Goal: Communication & Community: Answer question/provide support

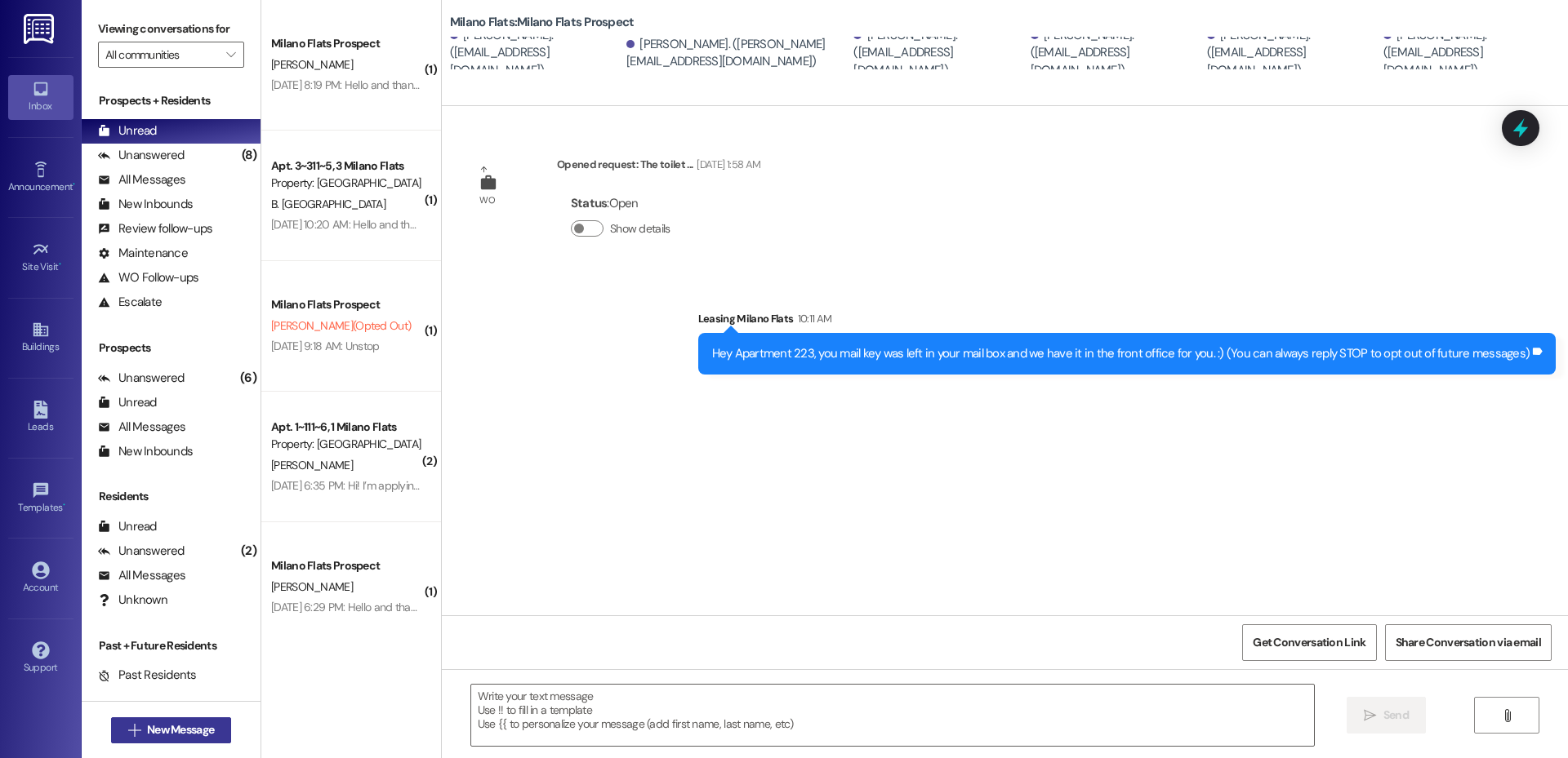
click at [194, 723] on span "New Message" at bounding box center [180, 729] width 67 height 17
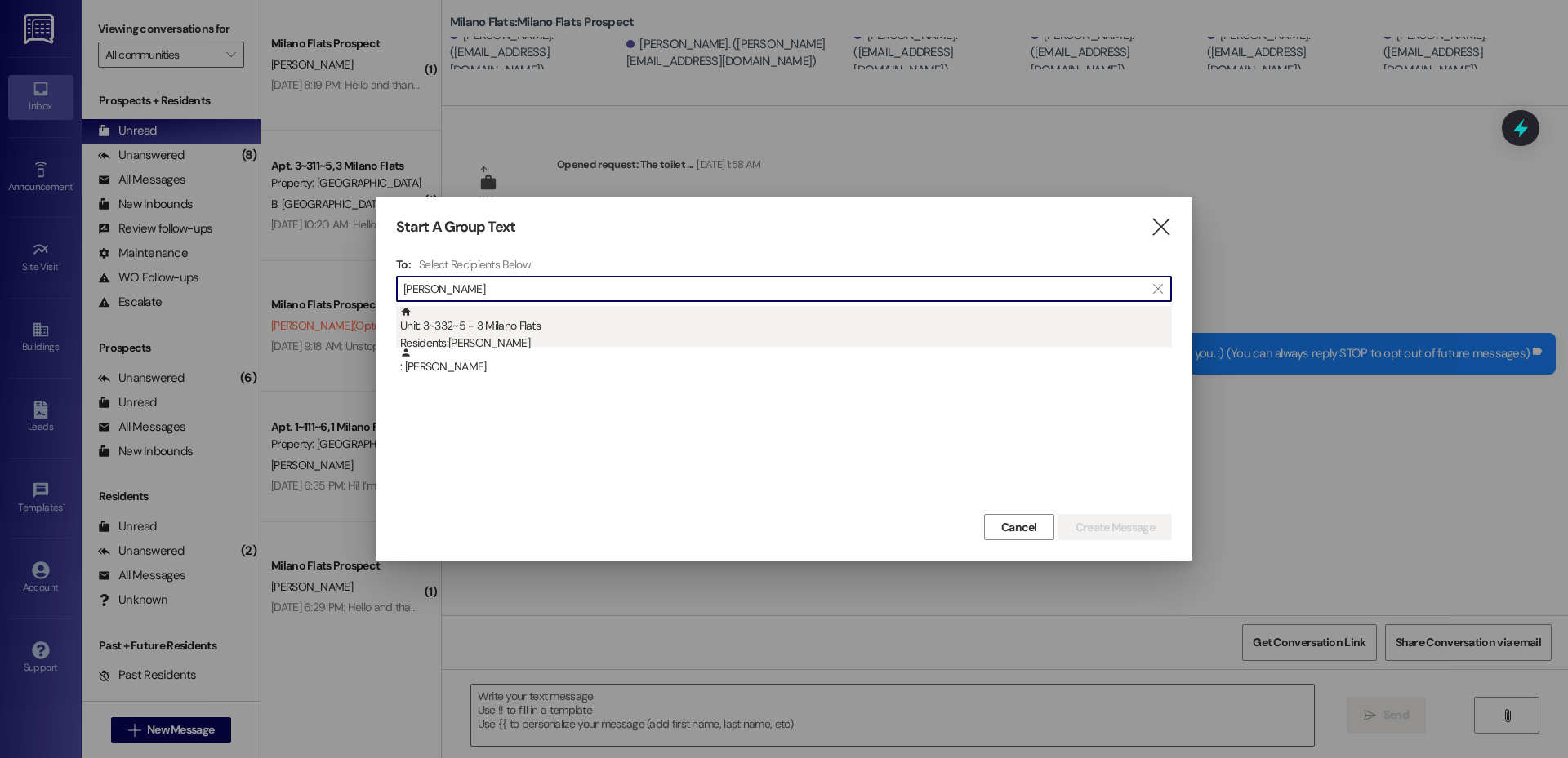
type input "[PERSON_NAME]"
click at [566, 330] on div "Unit: 3~332~5 - 3 Milano Flats Residents: [PERSON_NAME]" at bounding box center [786, 329] width 772 height 47
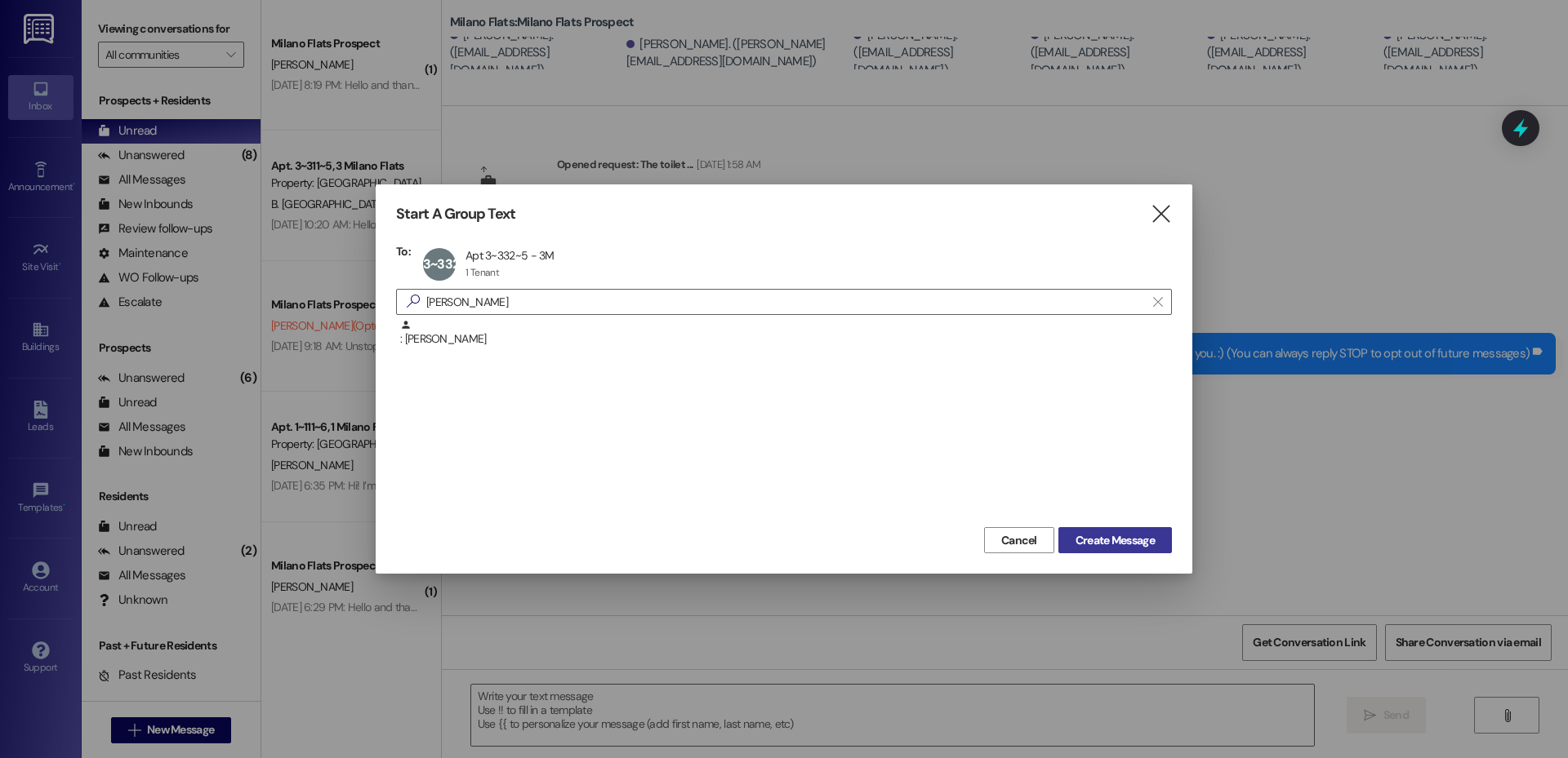
click at [1118, 547] on span "Create Message" at bounding box center [1115, 541] width 79 height 17
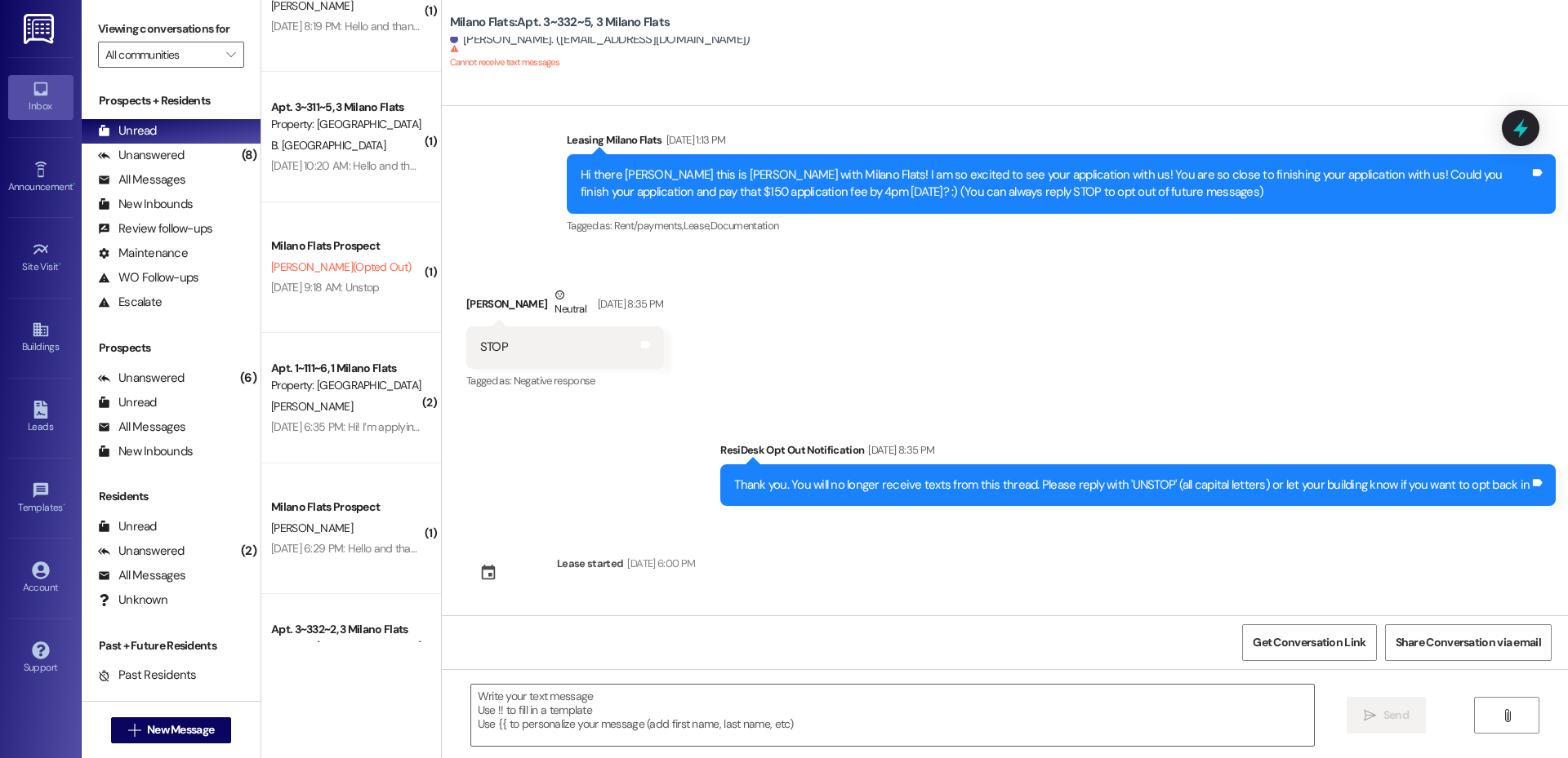
scroll to position [141, 0]
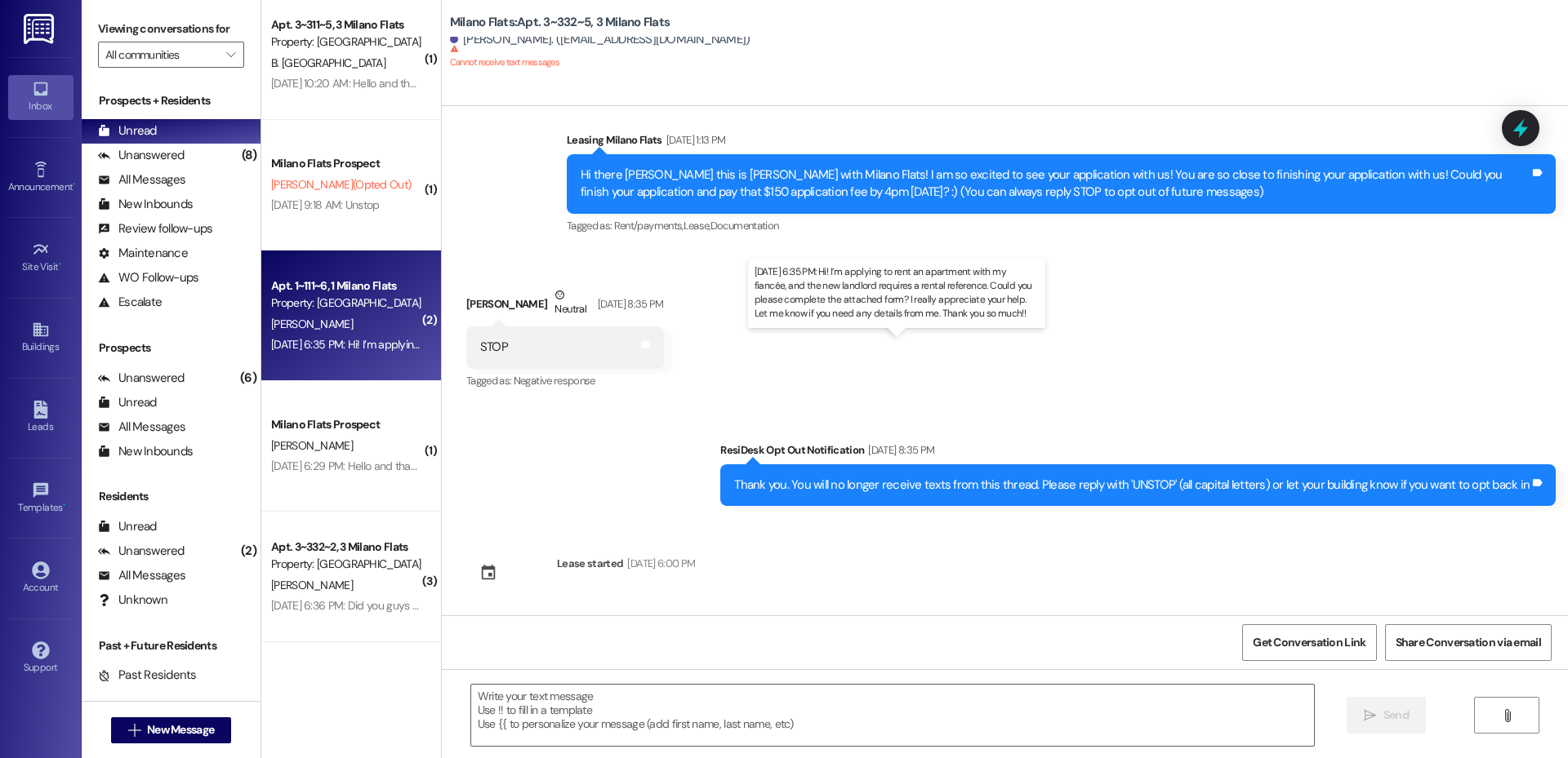
click at [354, 348] on div "[DATE] 6:35 PM: Hi! I’m applying to rent an apartment with my fiancée, and the …" at bounding box center [894, 345] width 1246 height 14
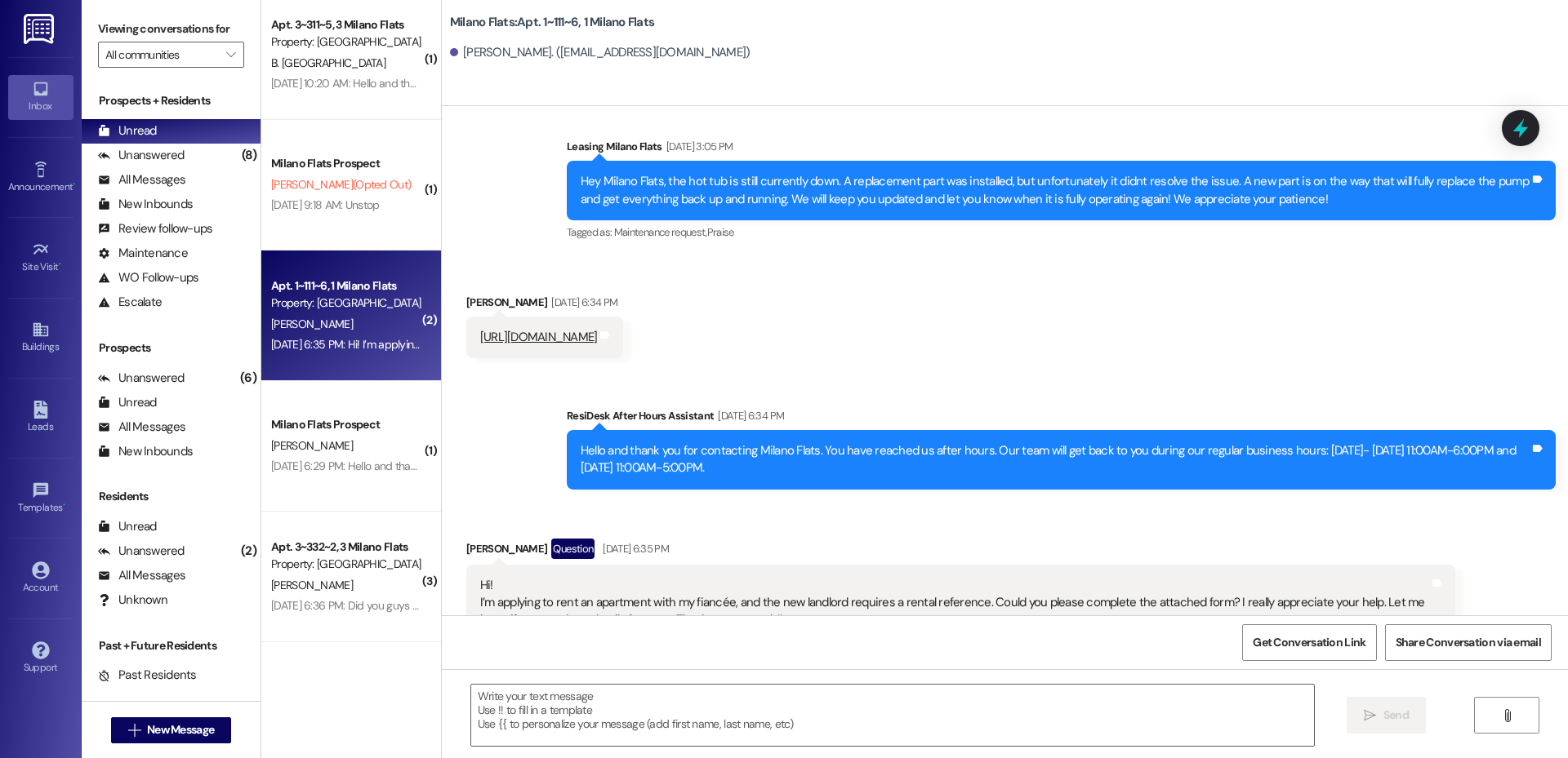
scroll to position [33661, 0]
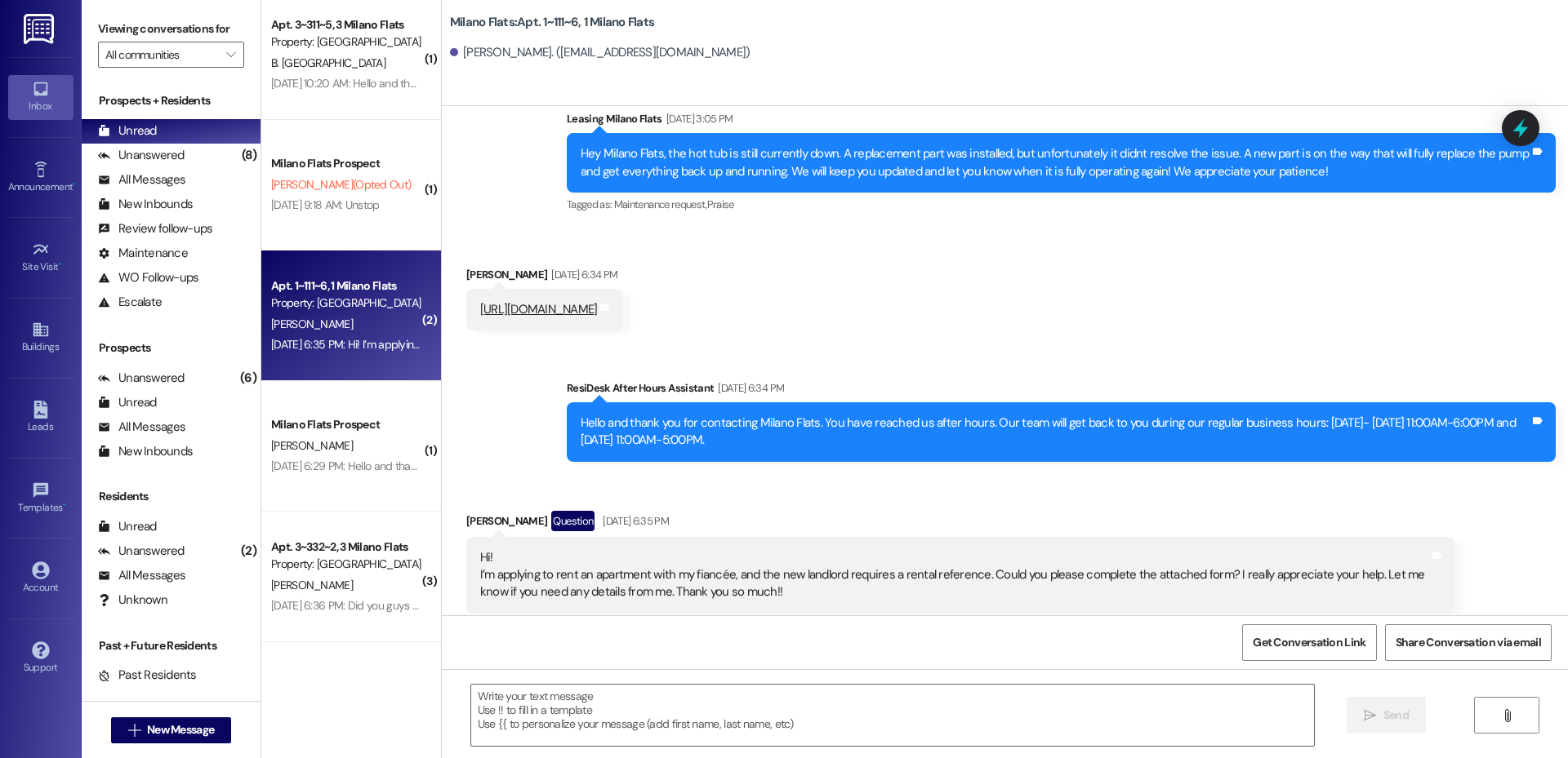
click at [598, 301] on link "[URL][DOMAIN_NAME]" at bounding box center [538, 309] width 117 height 16
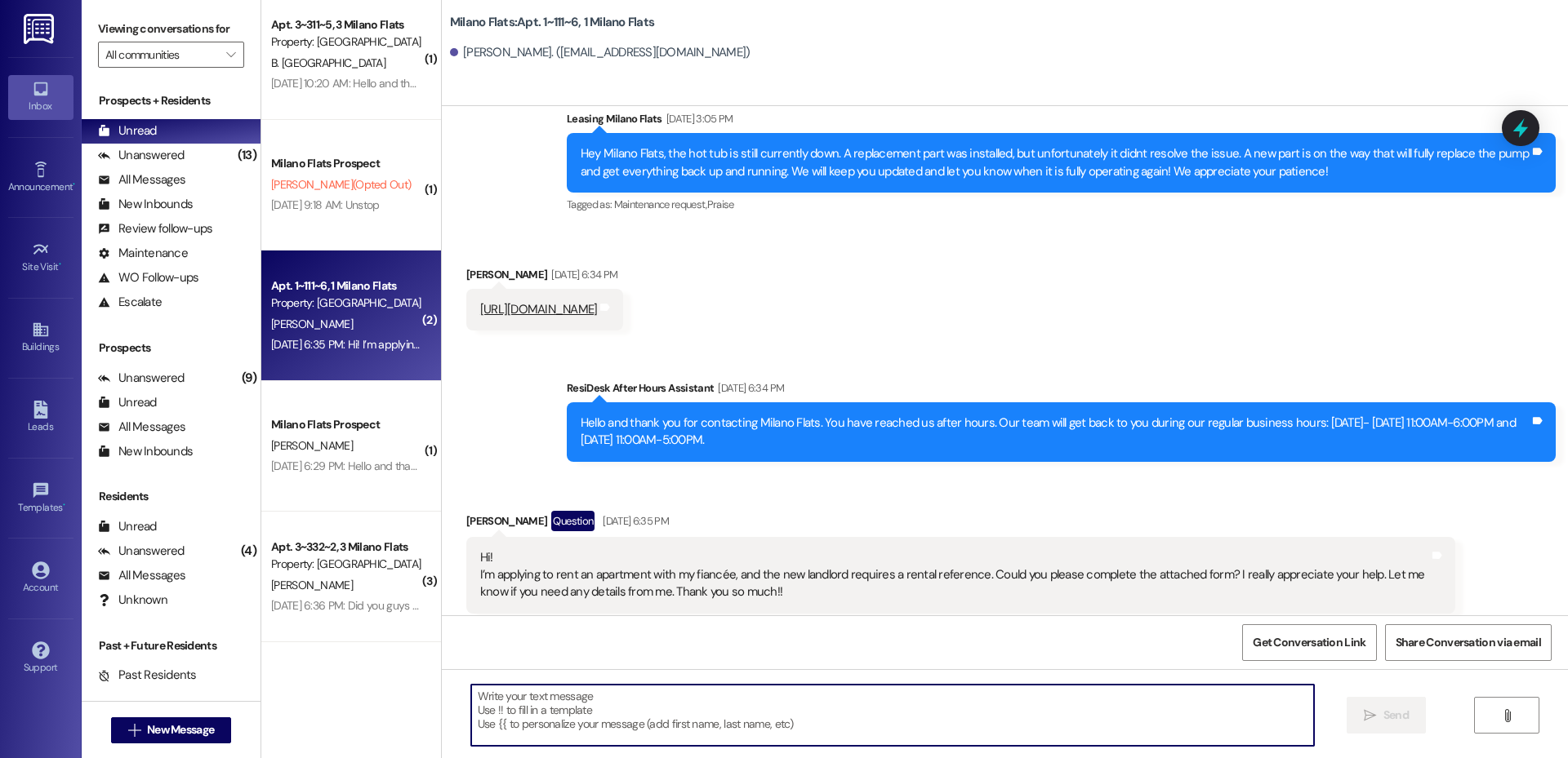
click at [498, 714] on textarea at bounding box center [892, 715] width 843 height 61
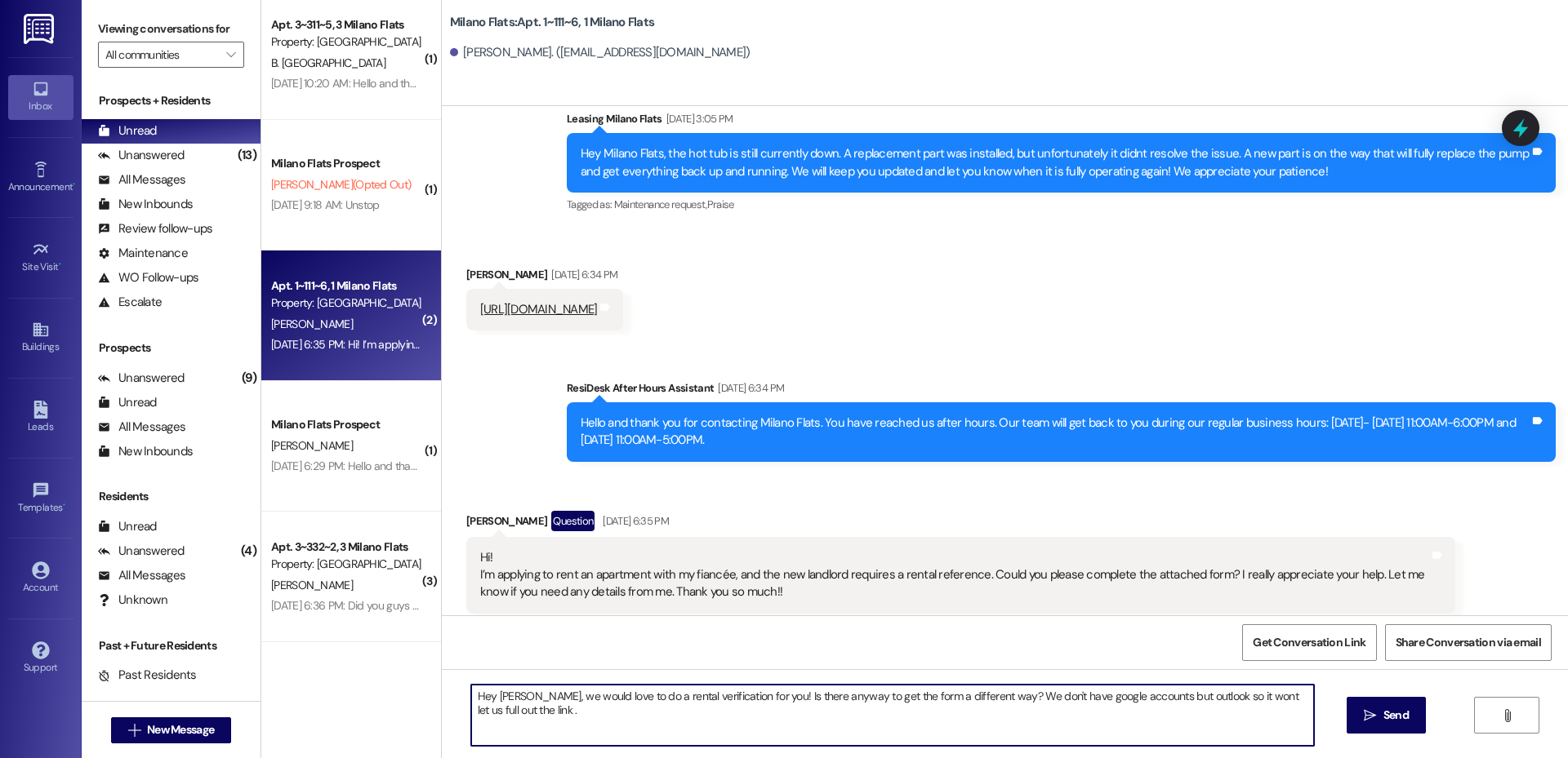
click at [1273, 698] on textarea "Hey [PERSON_NAME], we would love to do a rental verification for you! Is there …" at bounding box center [892, 715] width 843 height 61
type textarea "Hey [PERSON_NAME], we would love to do a rental verification for you! Is there …"
click at [1380, 722] on span "Send" at bounding box center [1396, 715] width 32 height 17
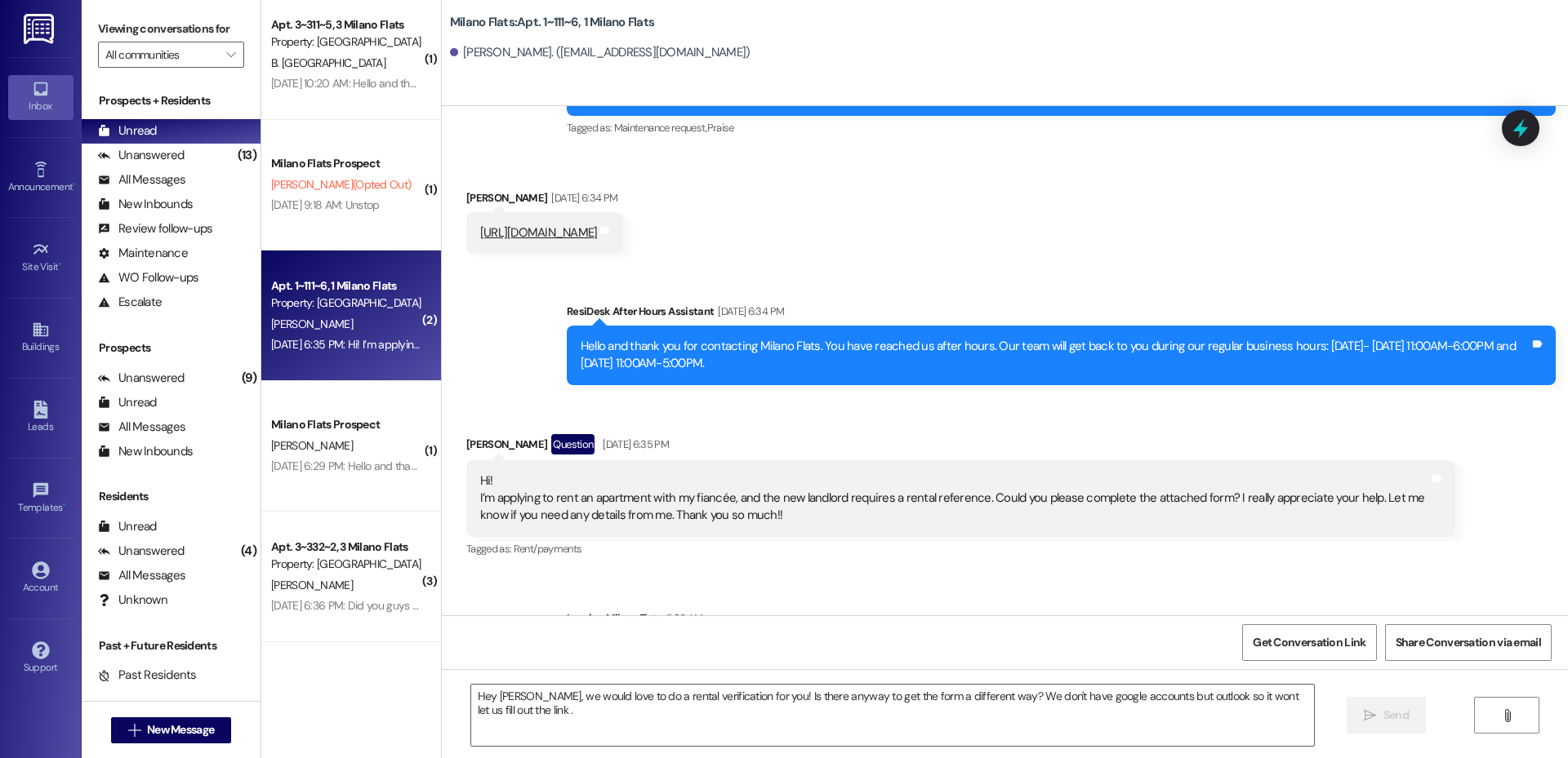
scroll to position [33774, 0]
